Goal: Task Accomplishment & Management: Complete application form

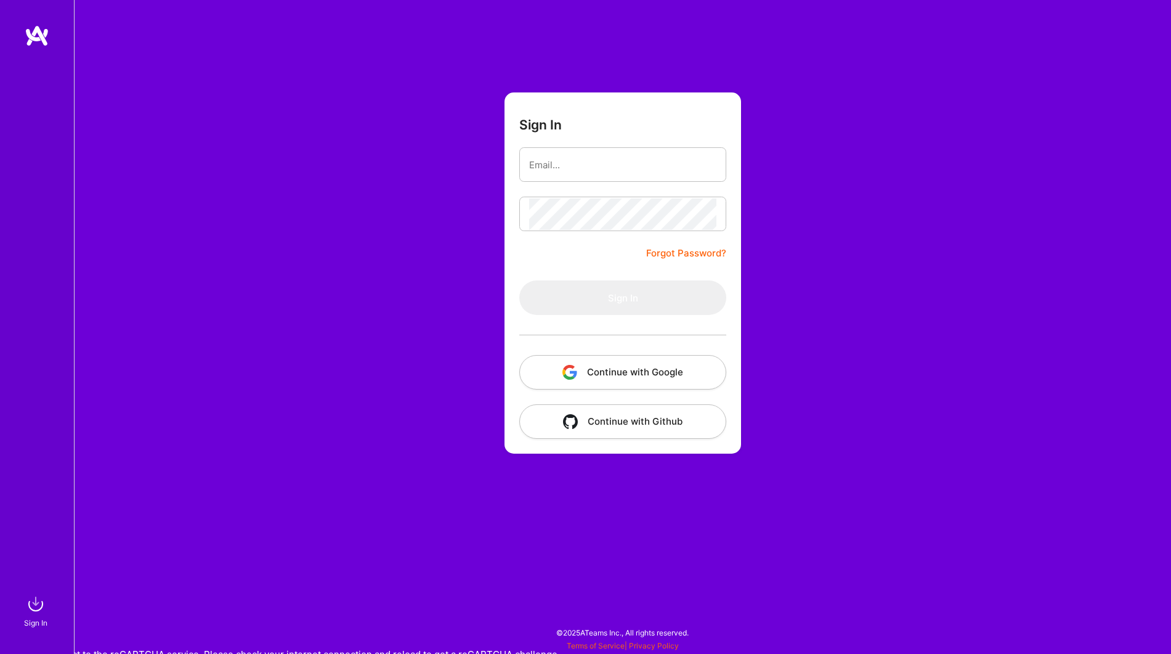
click at [664, 145] on form "Sign In Forgot Password? Sign In Continue with Google Continue with Github" at bounding box center [623, 272] width 237 height 361
click at [626, 163] on input "email" at bounding box center [622, 164] width 187 height 31
paste input "person0000@"
click at [637, 170] on input "person0000@" at bounding box center [622, 164] width 187 height 31
type input "[EMAIL_ADDRESS][DOMAIN_NAME]"
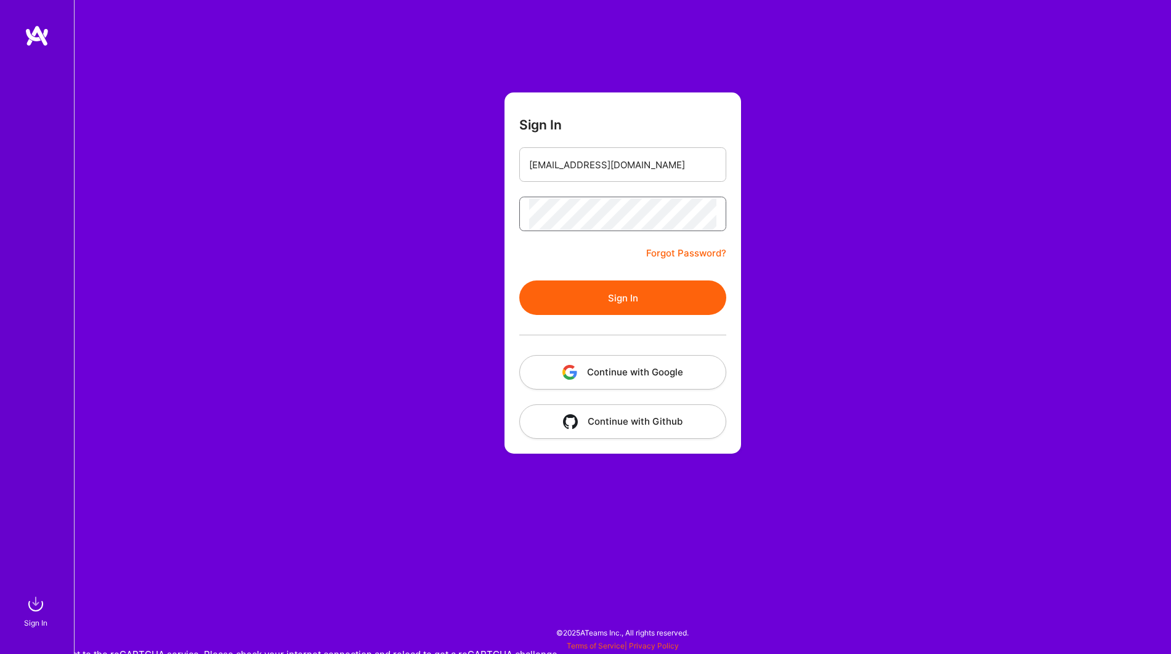
click at [519, 280] on button "Sign In" at bounding box center [622, 297] width 207 height 35
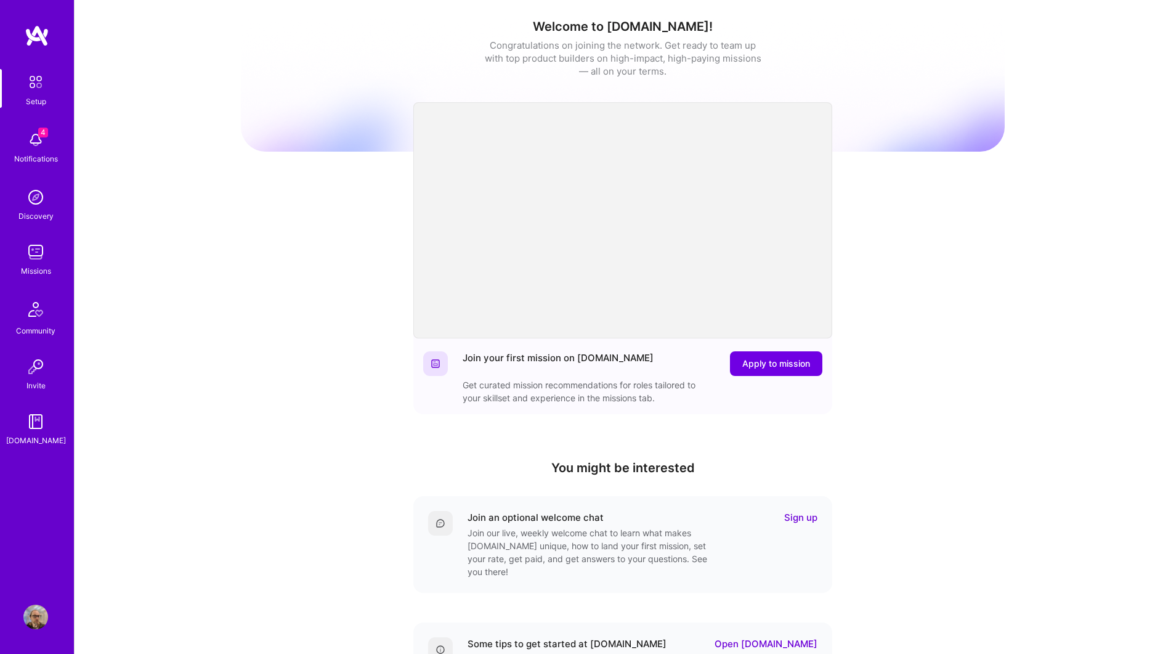
click at [38, 264] on img at bounding box center [35, 252] width 25 height 25
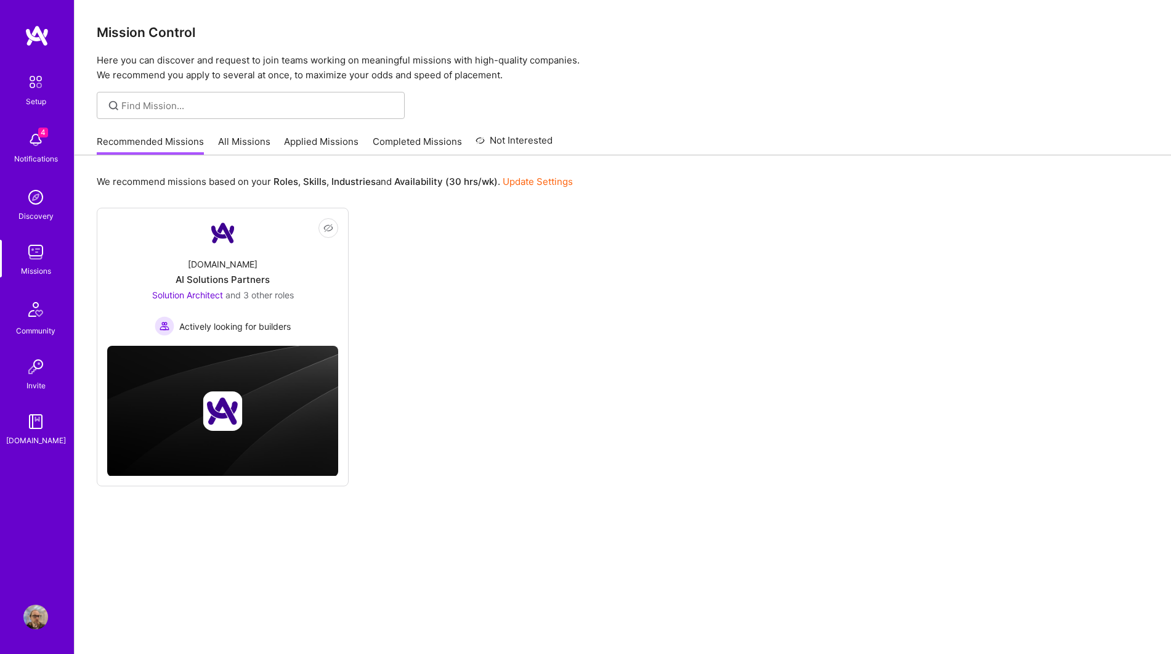
click at [345, 136] on link "Applied Missions" at bounding box center [321, 145] width 75 height 20
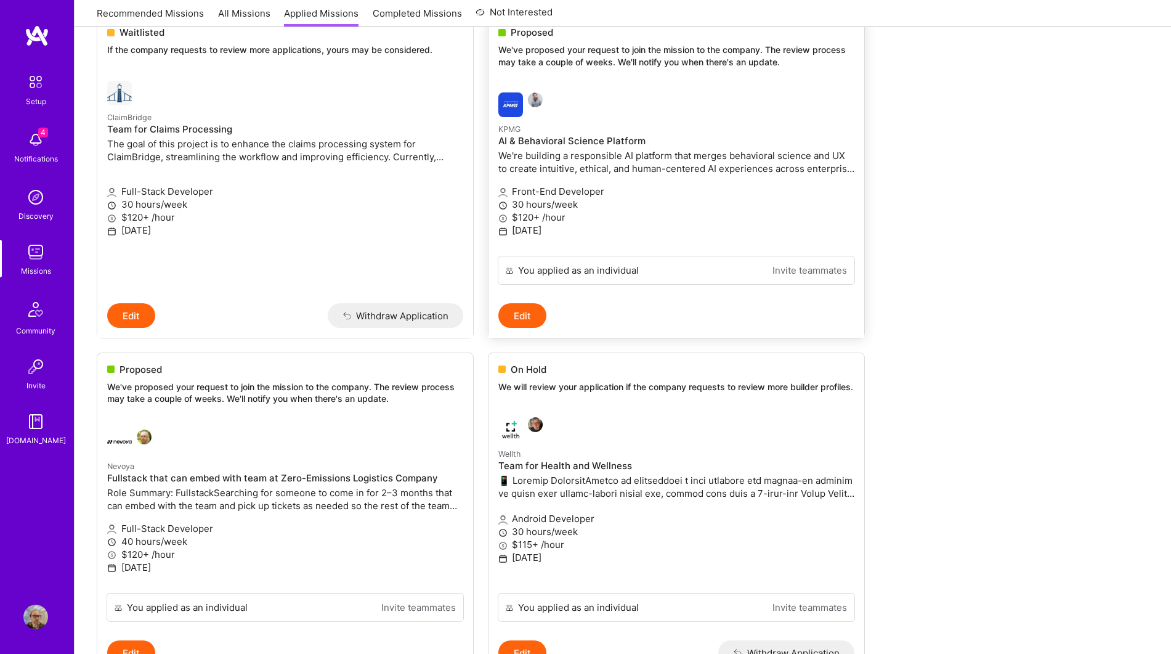
scroll to position [186, 0]
click at [723, 134] on p "KPMG" at bounding box center [677, 129] width 356 height 14
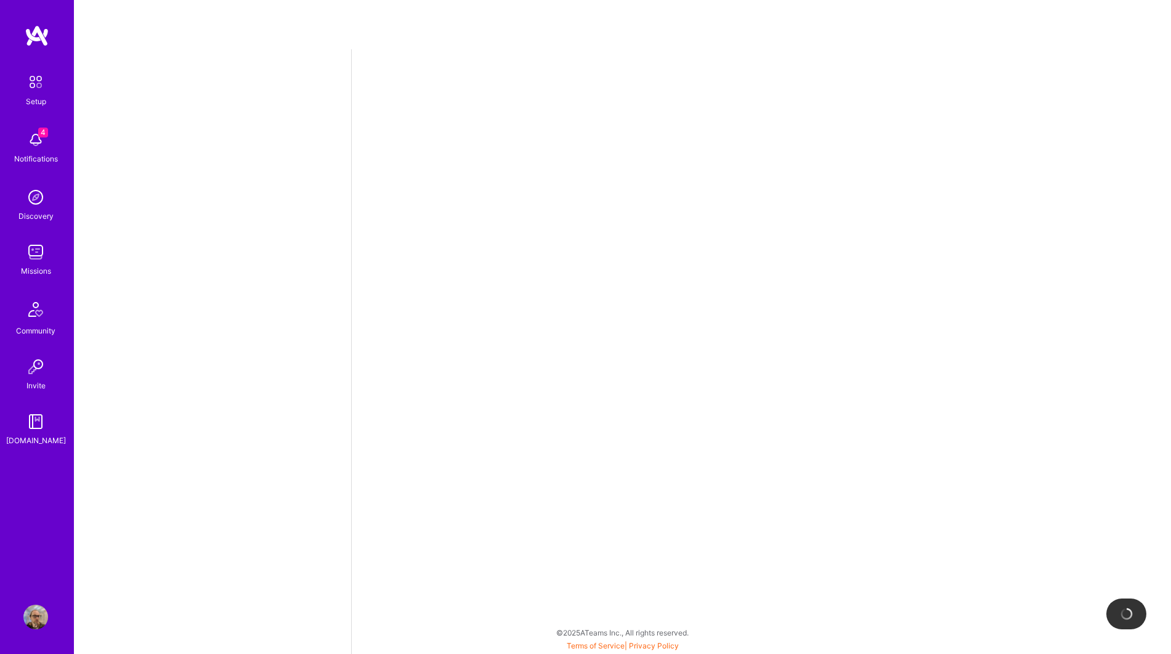
select select "US"
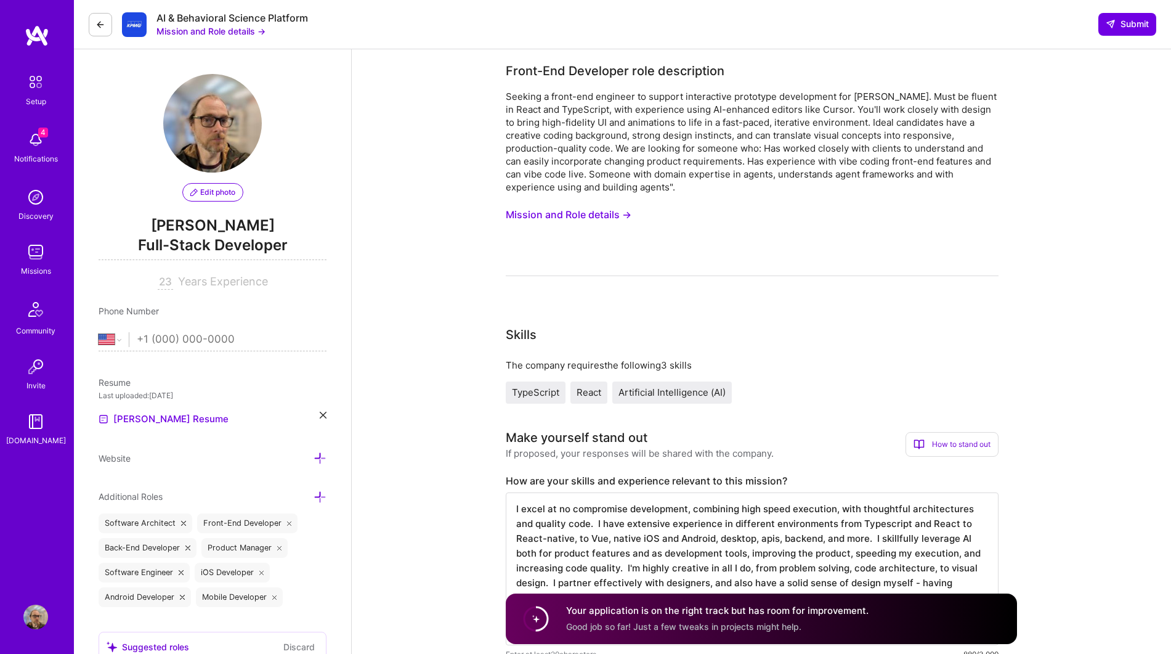
click at [554, 214] on button "Mission and Role details →" at bounding box center [569, 214] width 126 height 23
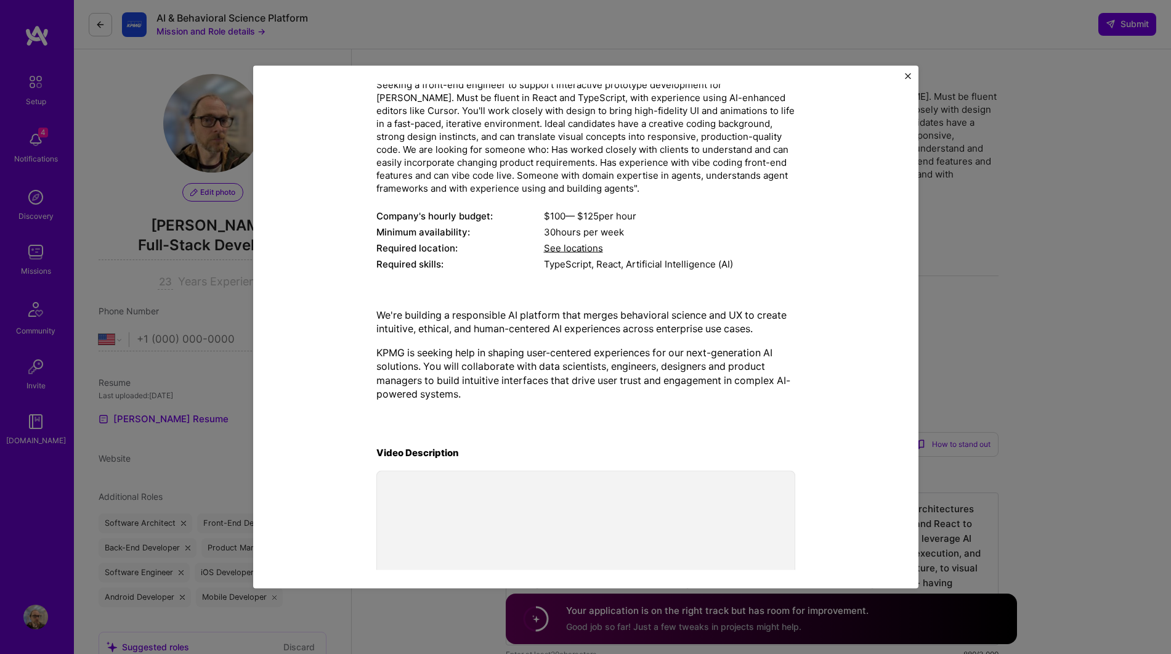
scroll to position [91, 0]
click at [906, 79] on button "Close" at bounding box center [908, 79] width 6 height 13
